Goal: Task Accomplishment & Management: Use online tool/utility

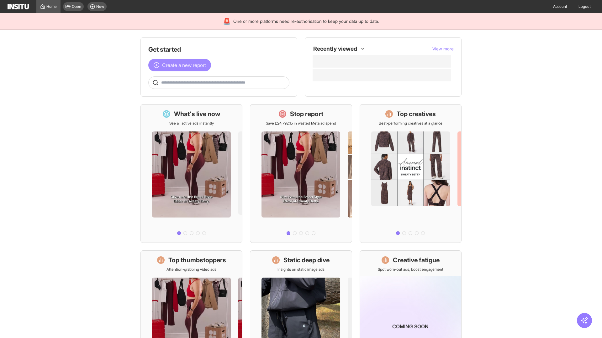
click at [181, 65] on span "Create a new report" at bounding box center [184, 65] width 44 height 8
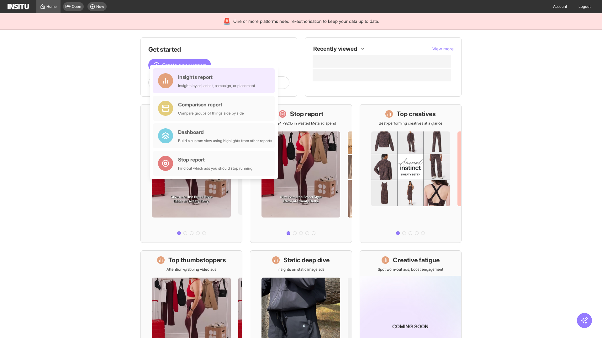
click at [215, 81] on div "Insights report Insights by ad, adset, campaign, or placement" at bounding box center [216, 80] width 77 height 15
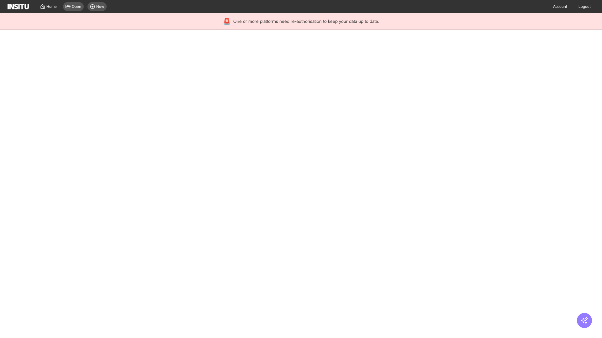
select select "**"
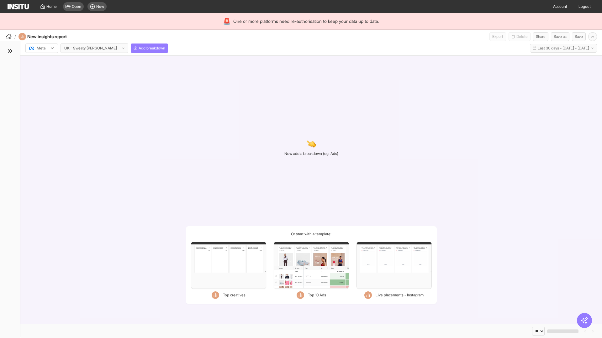
click at [42, 48] on div at bounding box center [38, 48] width 18 height 6
